Goal: Transaction & Acquisition: Purchase product/service

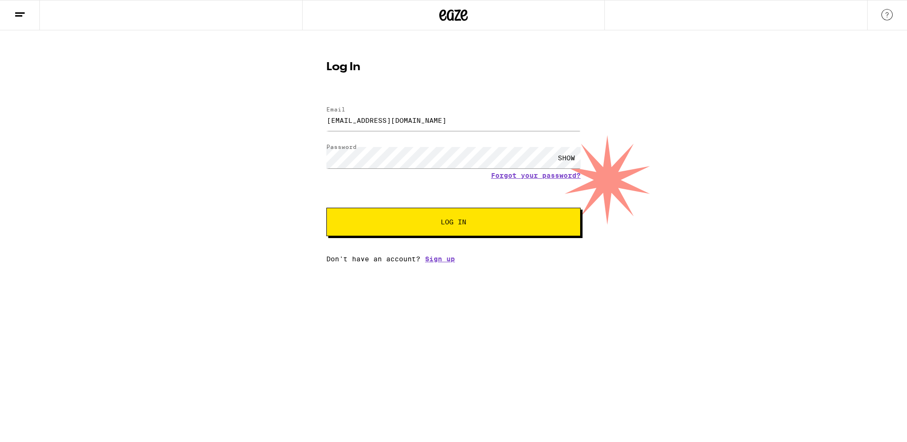
click at [442, 222] on span "Log In" at bounding box center [454, 222] width 26 height 7
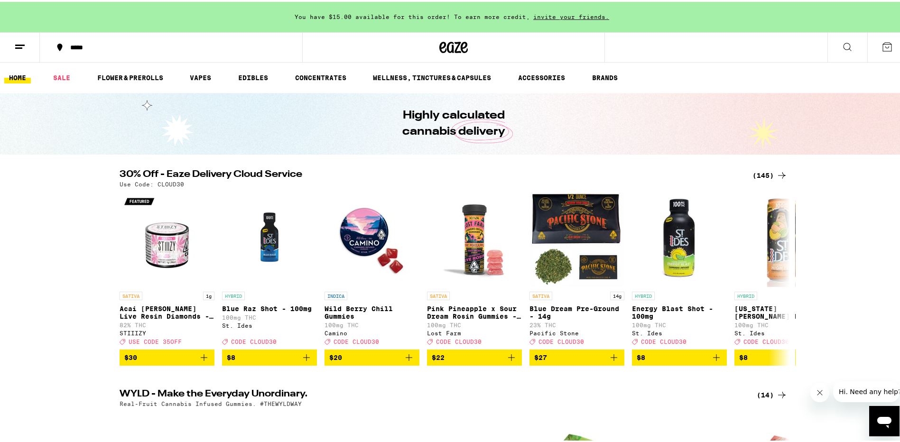
click at [841, 42] on icon at bounding box center [846, 44] width 11 height 11
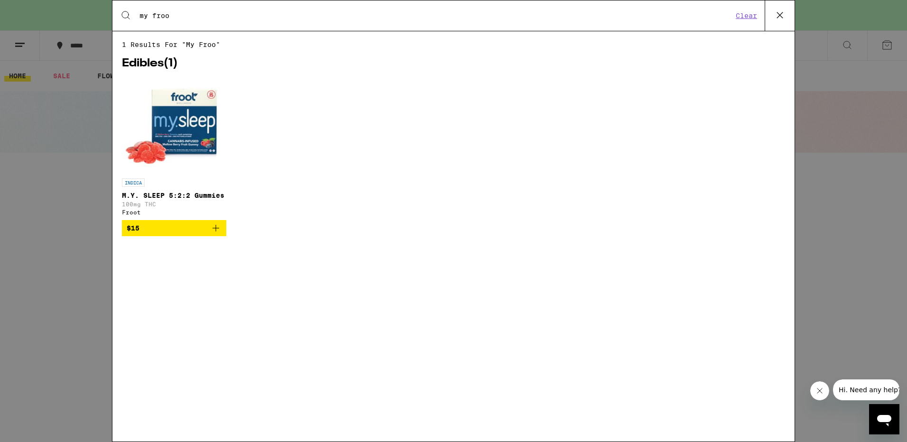
type input "my froo"
click at [175, 111] on img "Open page for M.Y. SLEEP 5:2:2 Gummies from Froot" at bounding box center [173, 126] width 101 height 95
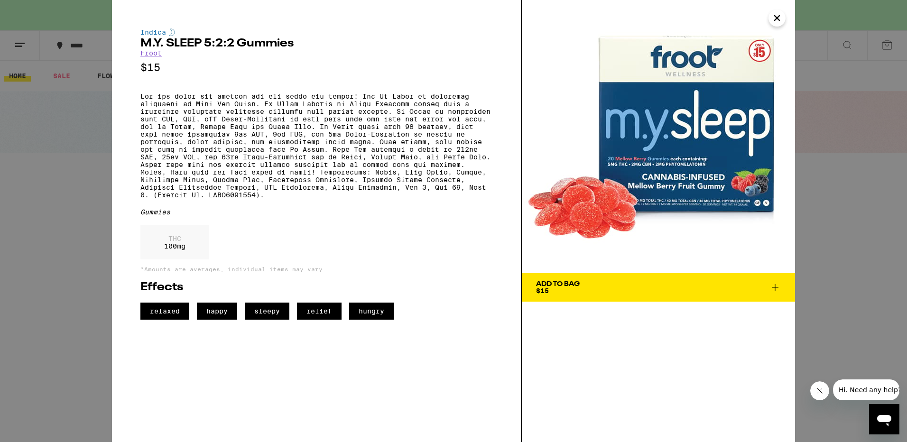
click at [774, 282] on icon at bounding box center [774, 287] width 11 height 11
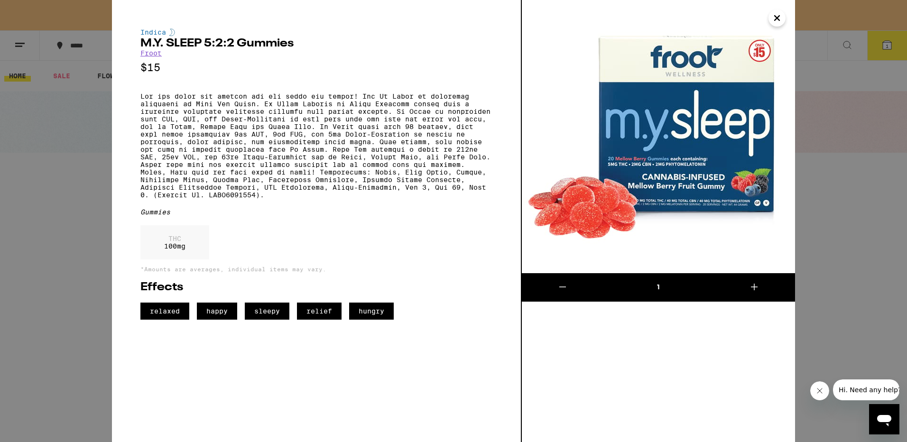
click at [758, 286] on icon at bounding box center [753, 286] width 11 height 11
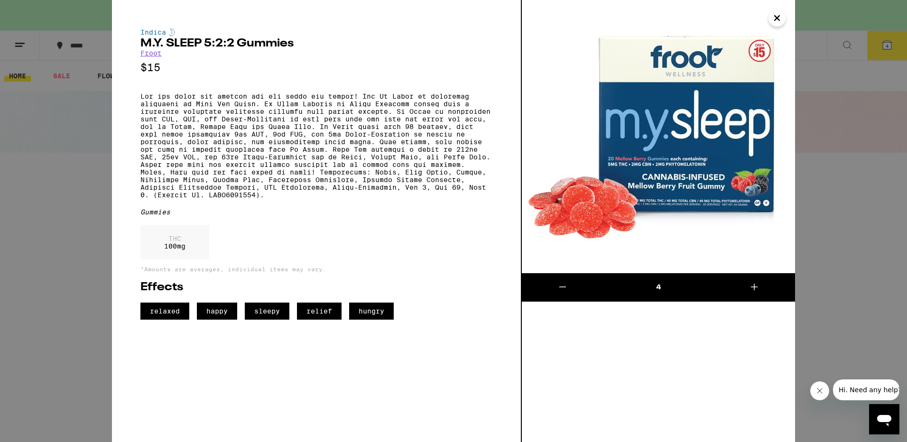
click at [758, 286] on icon at bounding box center [753, 286] width 11 height 11
click at [814, 395] on button "Close message from company" at bounding box center [819, 390] width 19 height 19
click at [774, 20] on icon "Close" at bounding box center [776, 18] width 5 height 5
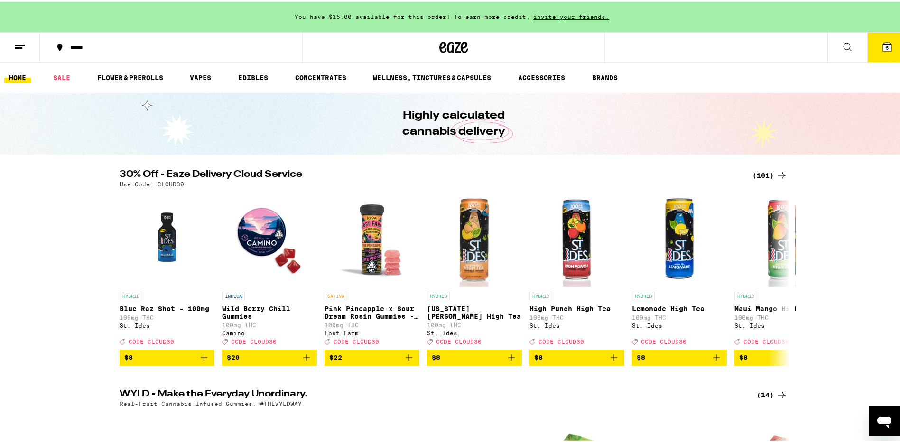
click at [881, 49] on icon at bounding box center [886, 44] width 11 height 11
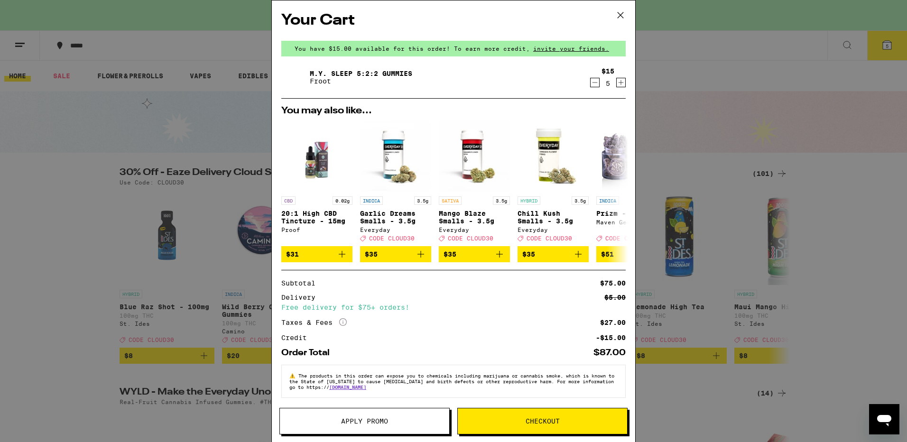
click at [618, 83] on icon "Increment" at bounding box center [620, 82] width 5 height 5
click at [590, 87] on icon "Decrement" at bounding box center [594, 82] width 9 height 11
click at [560, 421] on span "Checkout" at bounding box center [542, 421] width 169 height 7
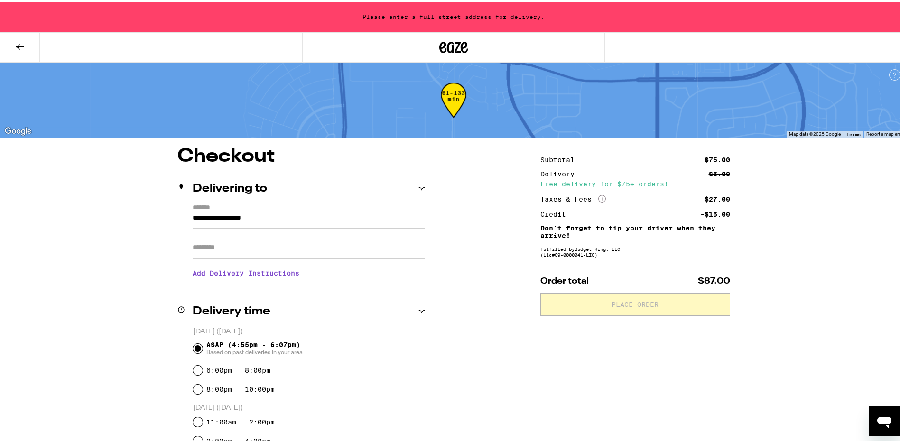
scroll to position [34, 0]
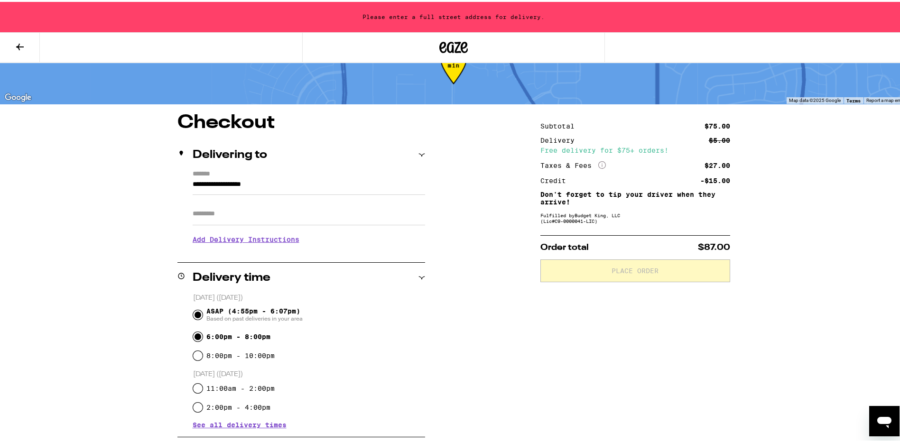
click at [193, 338] on input "6:00pm - 8:00pm" at bounding box center [197, 334] width 9 height 9
radio input "true"
click at [193, 313] on input "ASAP (4:55pm - 6:07pm) Based on past deliveries in your area" at bounding box center [197, 312] width 9 height 9
radio input "true"
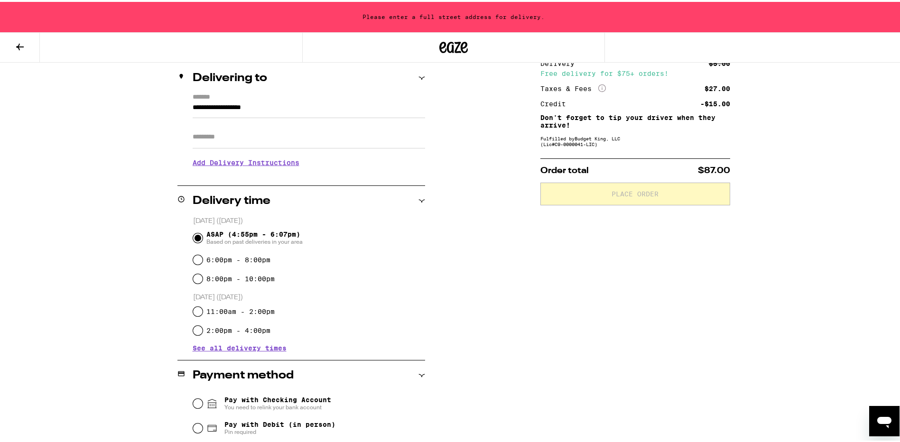
scroll to position [168, 0]
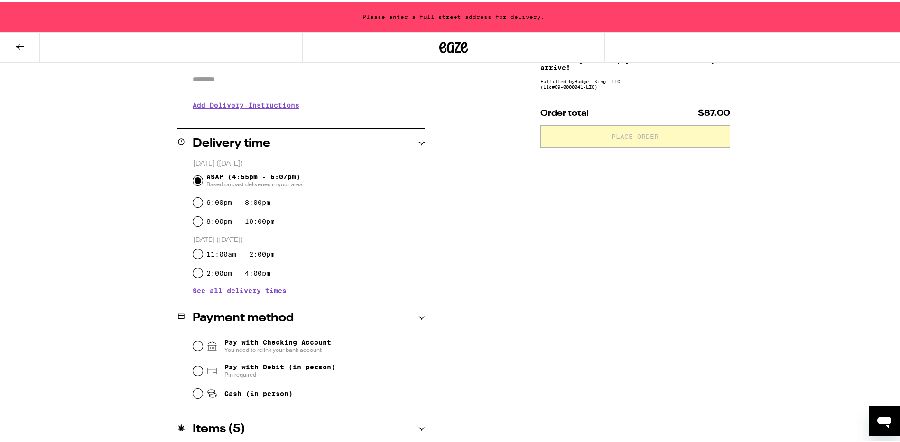
click at [193, 389] on div "Cash (in person)" at bounding box center [309, 391] width 232 height 21
click at [194, 393] on input "Cash (in person)" at bounding box center [197, 391] width 9 height 9
radio input "true"
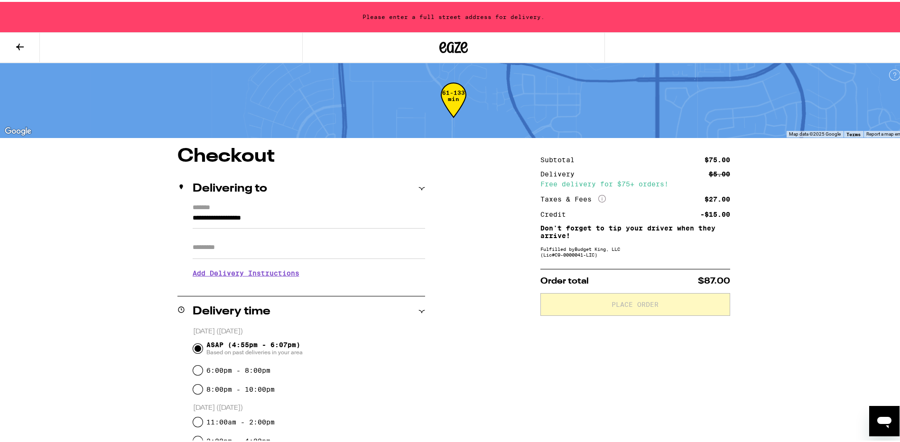
scroll to position [146, 0]
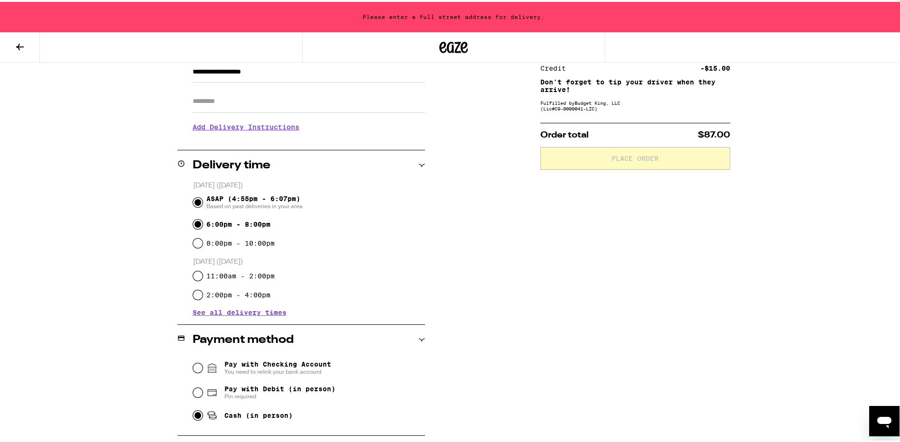
click at [193, 227] on input "6:00pm - 8:00pm" at bounding box center [197, 222] width 9 height 9
radio input "true"
click at [193, 227] on input "6:00pm - 8:00pm" at bounding box center [197, 222] width 9 height 9
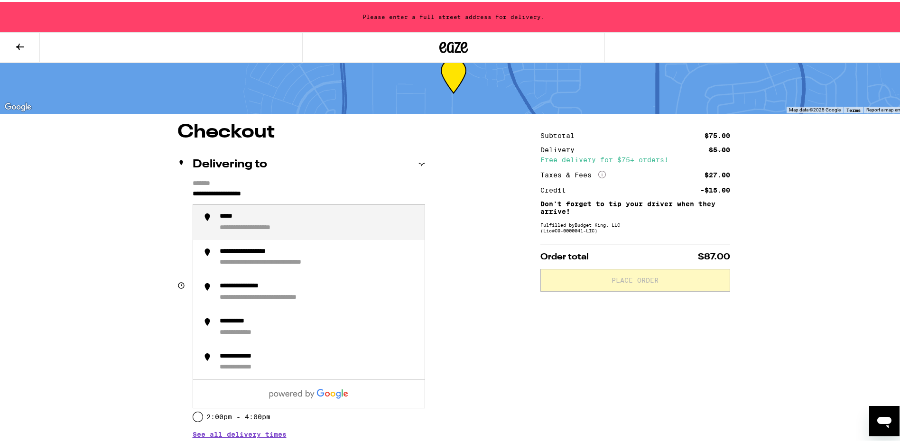
drag, startPoint x: 285, startPoint y: 195, endPoint x: 160, endPoint y: 193, distance: 125.2
click at [160, 193] on div "**********" at bounding box center [453, 371] width 683 height 500
click at [210, 221] on li "**********" at bounding box center [308, 220] width 231 height 35
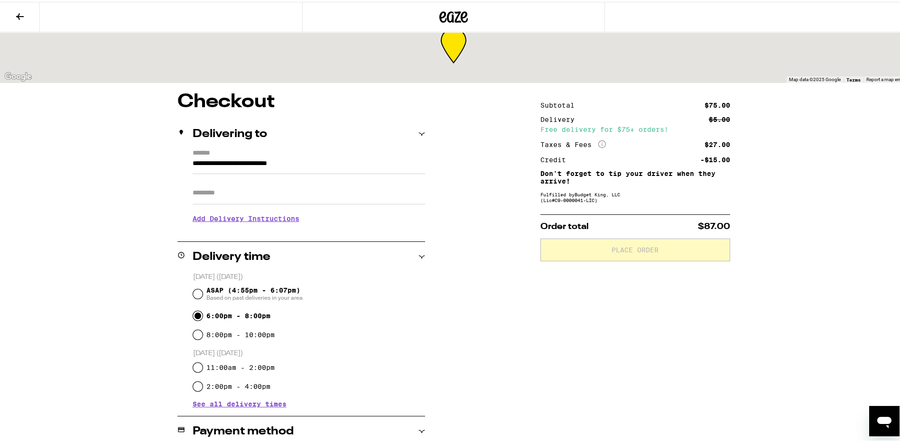
type input "**********"
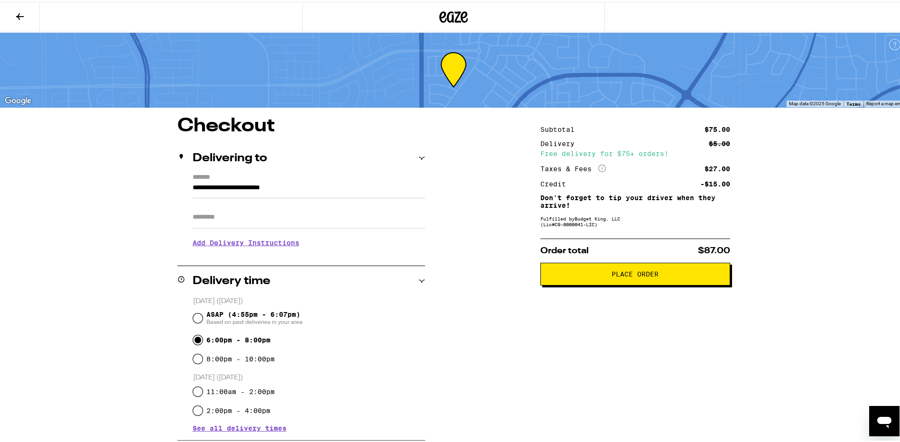
click at [611, 276] on span "Place Order" at bounding box center [634, 272] width 47 height 7
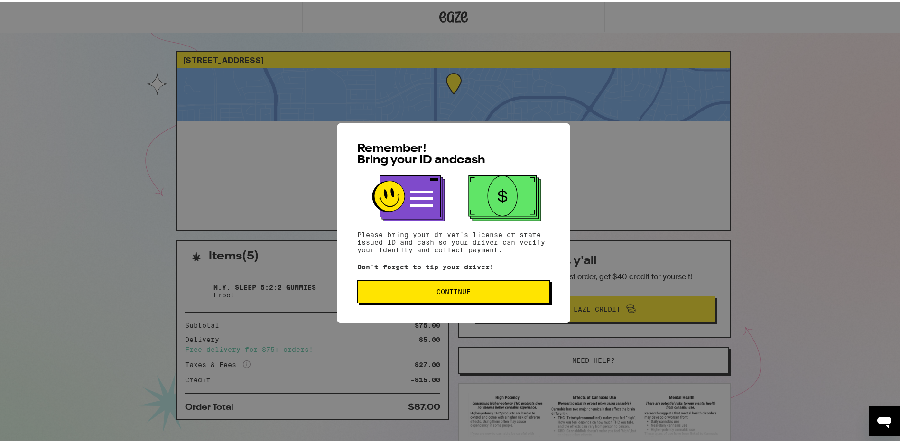
click at [425, 296] on button "Continue" at bounding box center [453, 289] width 193 height 23
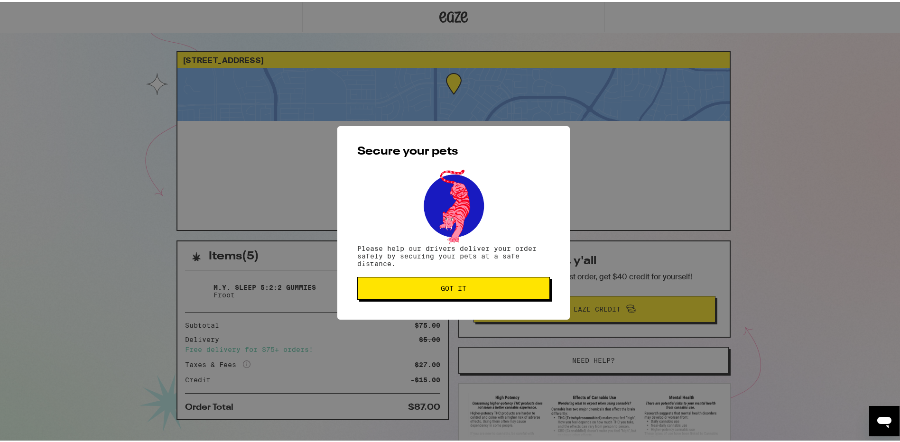
click at [415, 288] on span "Got it" at bounding box center [453, 286] width 176 height 7
